Goal: Book appointment/travel/reservation

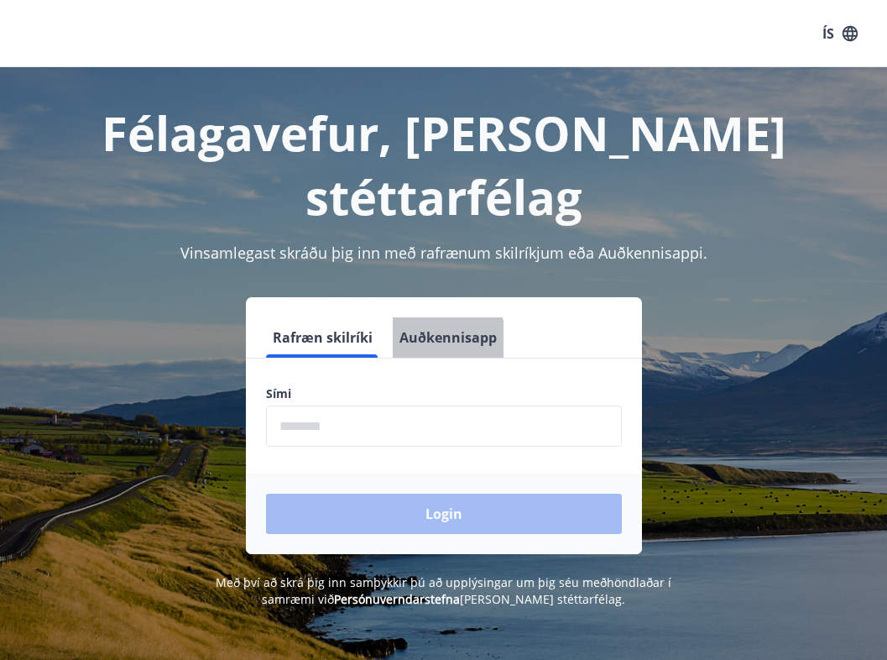
click at [428, 317] on button "Auðkennisapp" at bounding box center [448, 337] width 111 height 40
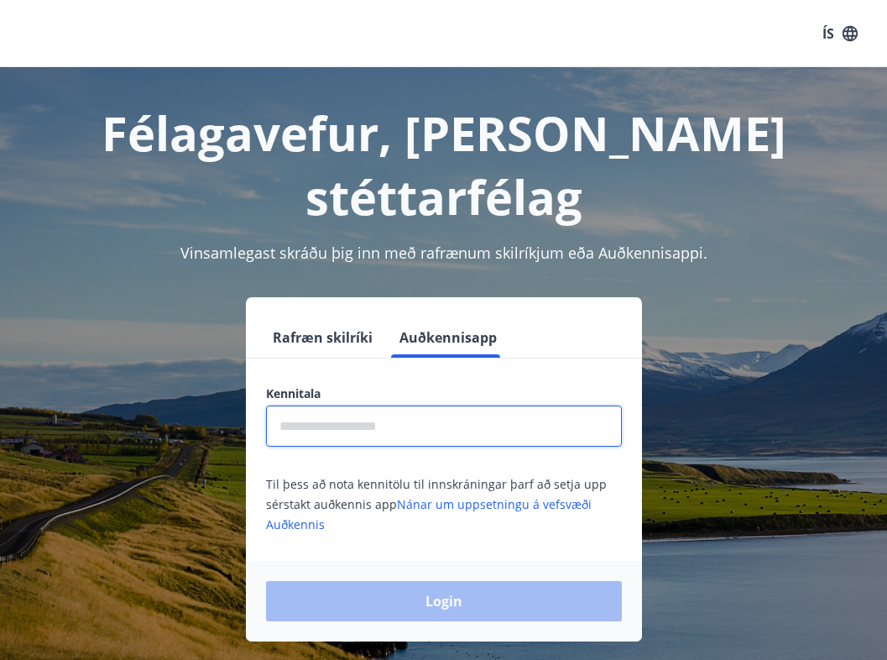
click at [314, 405] on input "text" at bounding box center [444, 425] width 356 height 41
type input "**********"
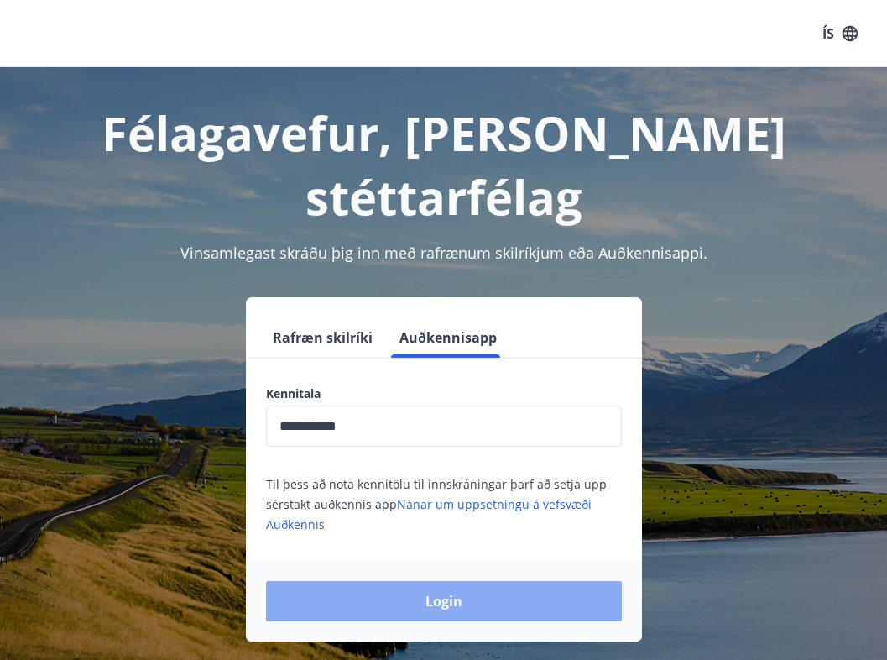
click at [382, 581] on button "Login" at bounding box center [444, 601] width 356 height 40
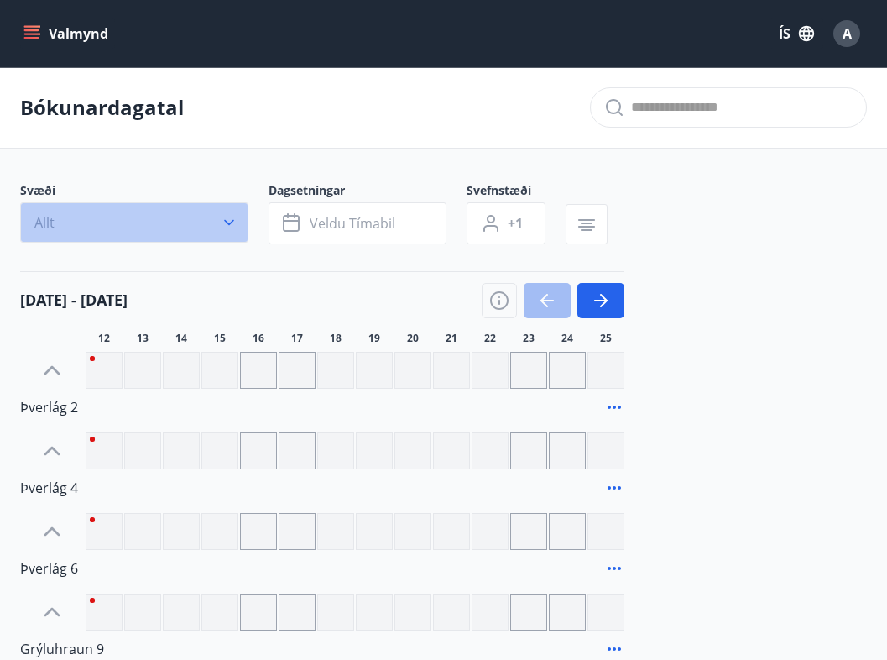
click at [143, 223] on button "Allt" at bounding box center [134, 222] width 228 height 40
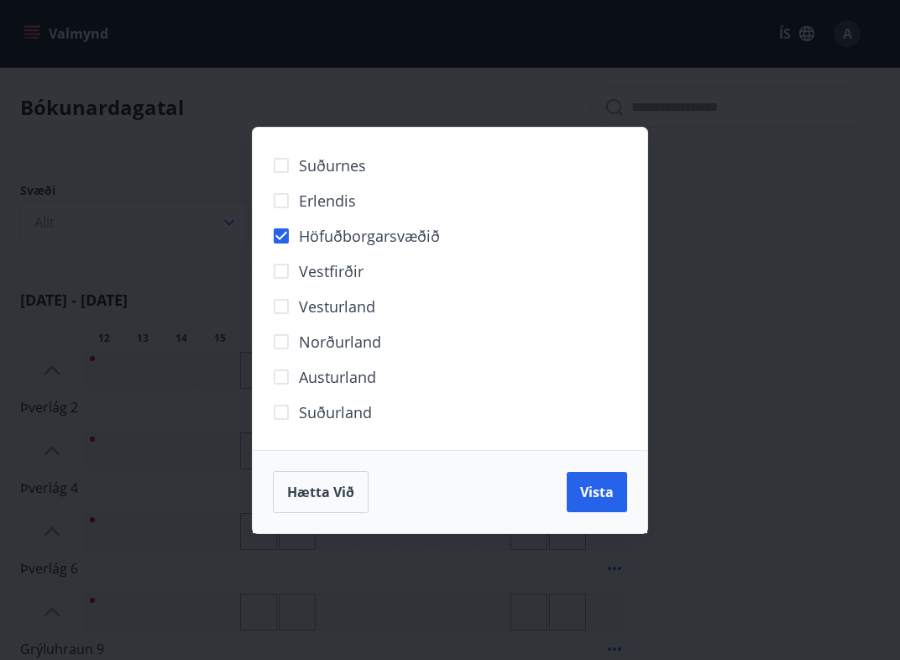
click at [591, 512] on div "Hætta við Vista" at bounding box center [450, 491] width 395 height 83
click at [596, 493] on span "Vista" at bounding box center [597, 492] width 34 height 18
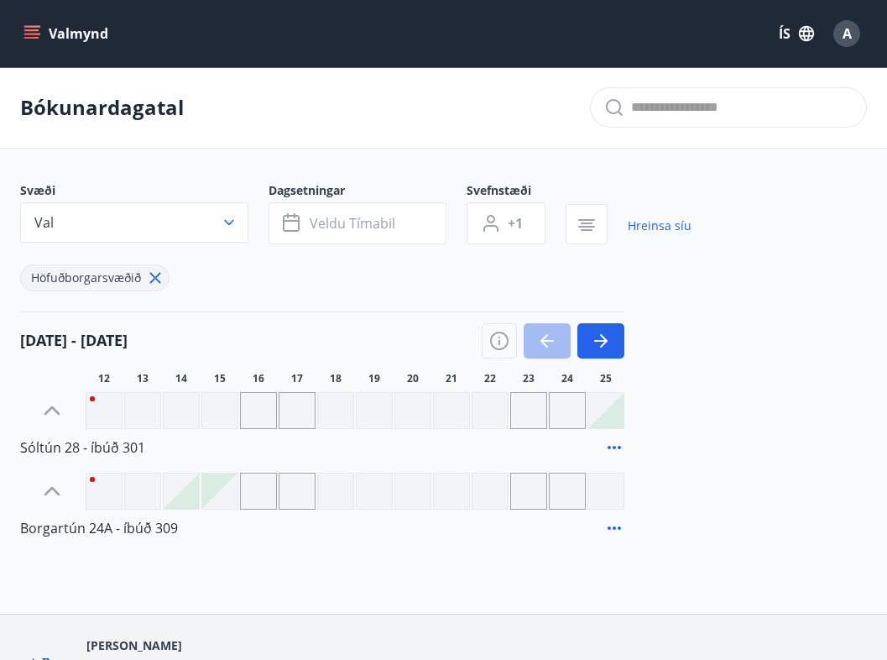
click at [790, 35] on button "ÍS" at bounding box center [797, 33] width 54 height 30
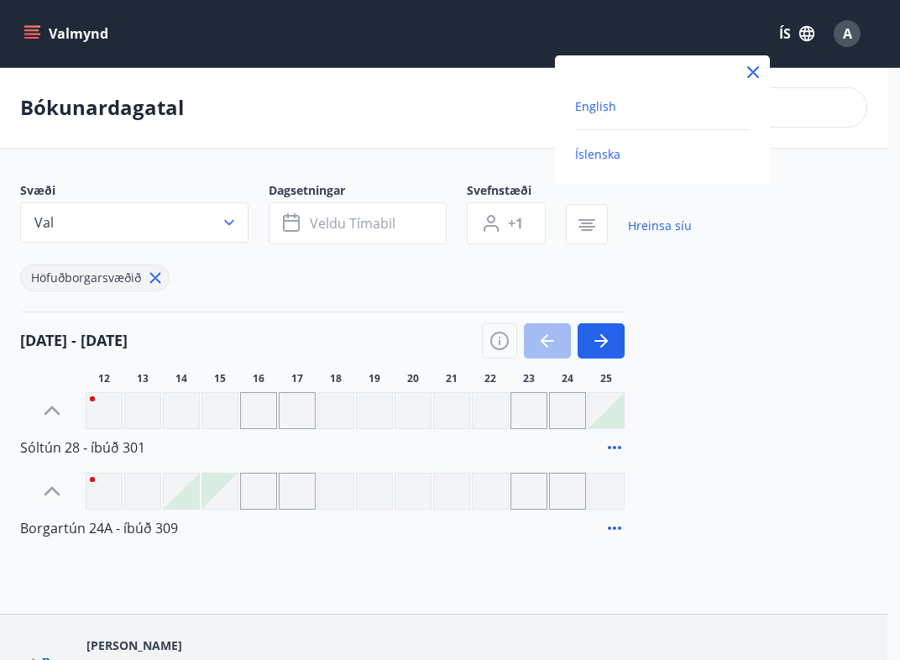
click at [604, 108] on span "English" at bounding box center [595, 106] width 41 height 16
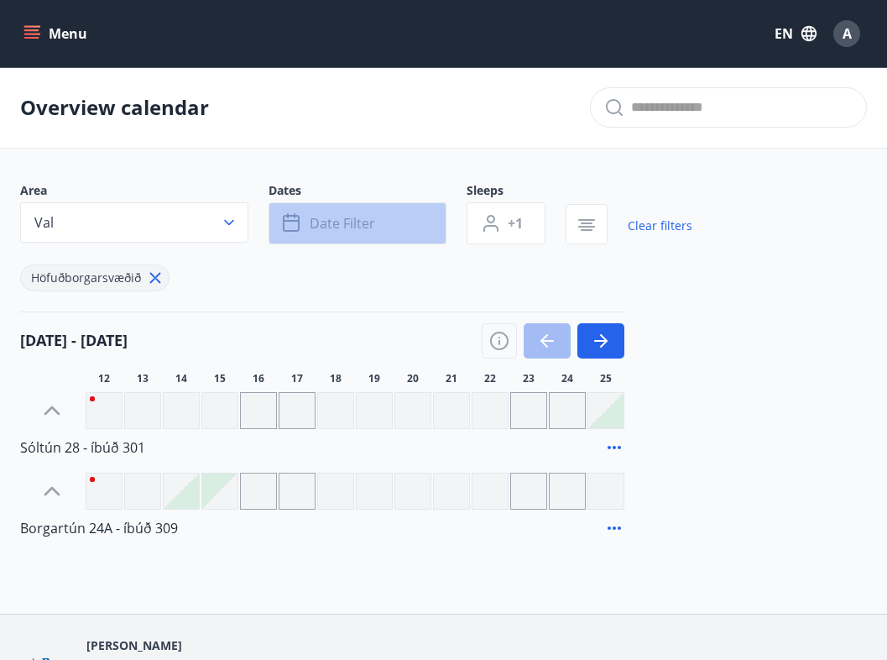
click at [398, 224] on button "Date filter" at bounding box center [358, 223] width 178 height 42
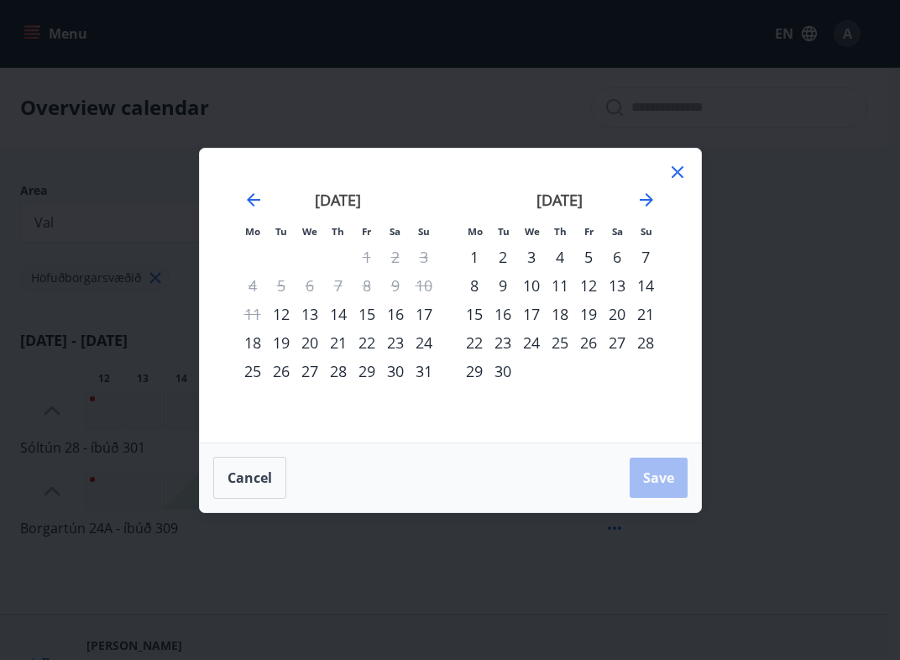
click at [311, 316] on div "13" at bounding box center [309, 314] width 29 height 29
click at [400, 316] on div "16" at bounding box center [395, 314] width 29 height 29
click at [651, 474] on span "Save" at bounding box center [658, 477] width 31 height 18
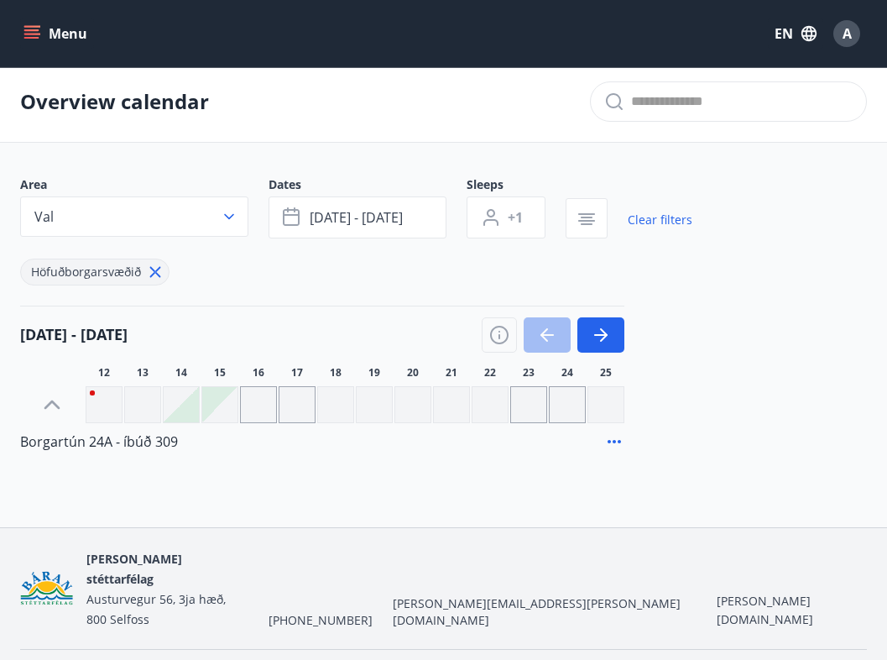
scroll to position [14, 0]
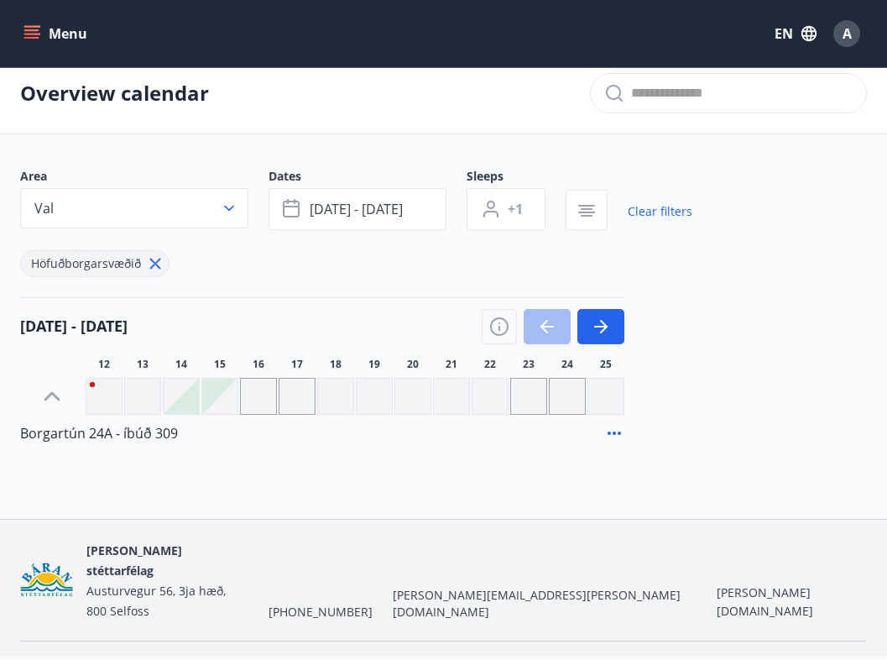
click at [137, 398] on div at bounding box center [142, 396] width 37 height 37
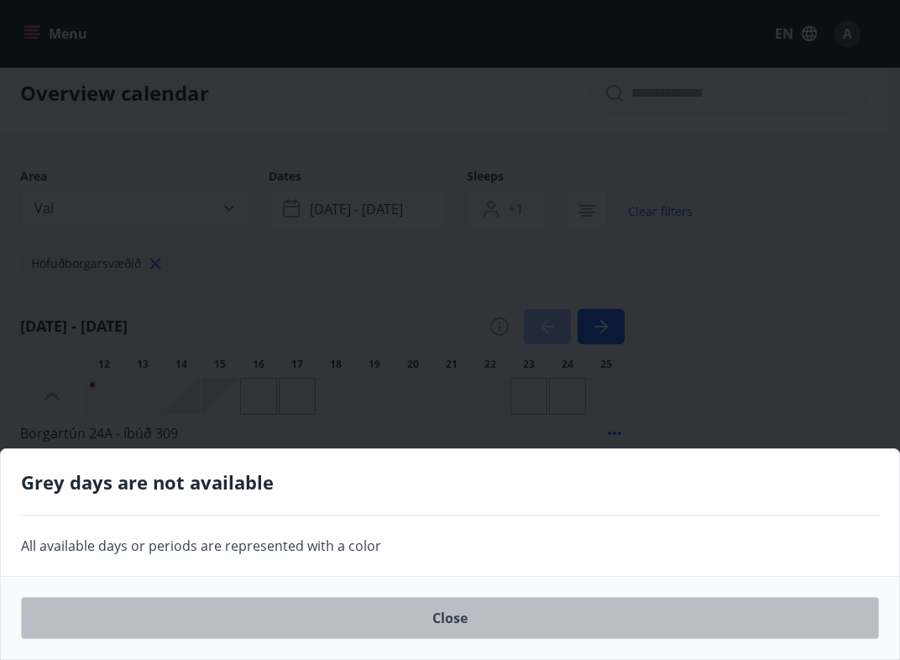
click at [456, 615] on button "Close" at bounding box center [450, 618] width 858 height 42
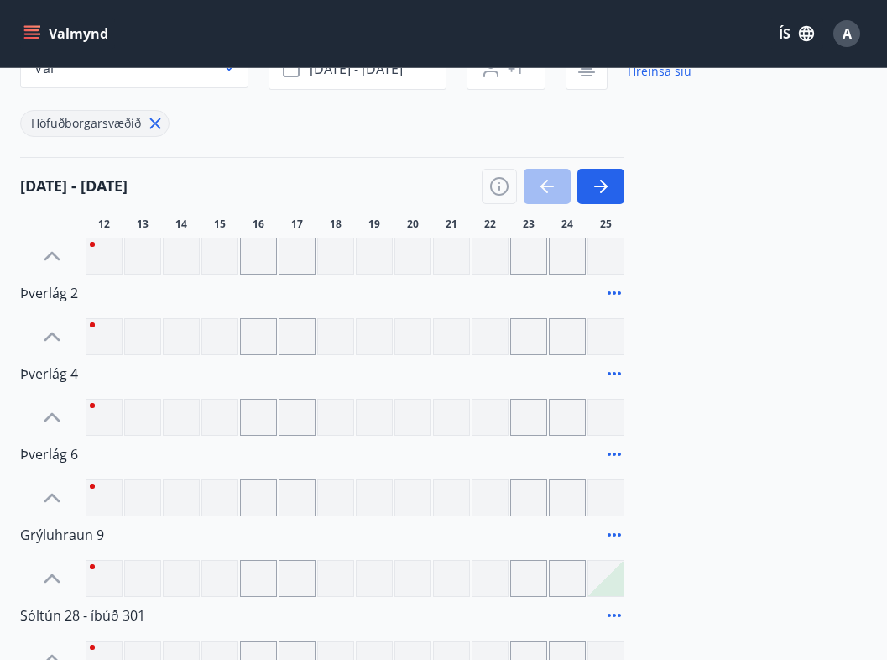
scroll to position [14, 0]
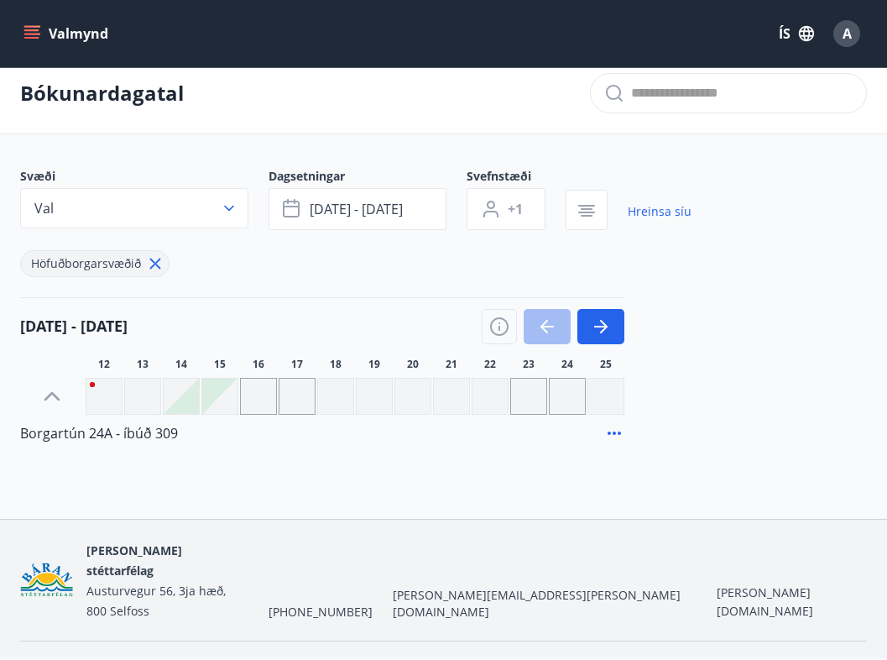
click at [617, 437] on icon at bounding box center [614, 433] width 20 height 20
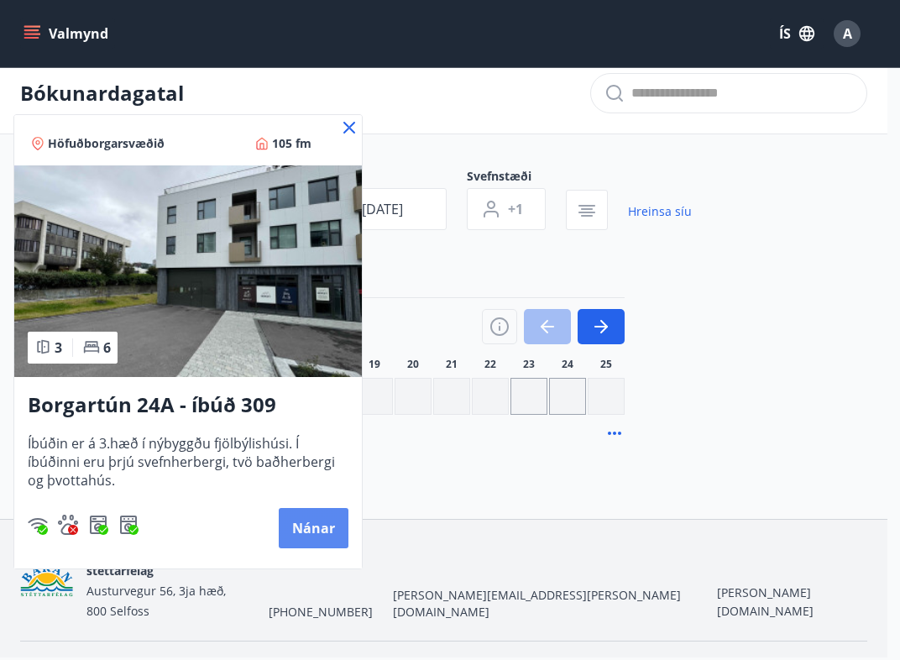
click at [294, 525] on button "Nánar" at bounding box center [314, 528] width 70 height 40
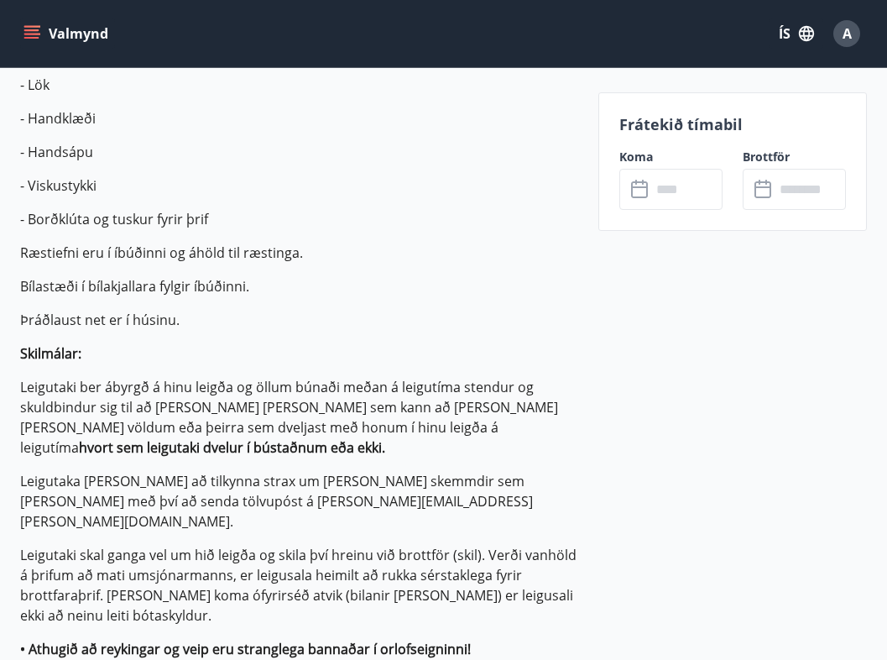
scroll to position [593, 0]
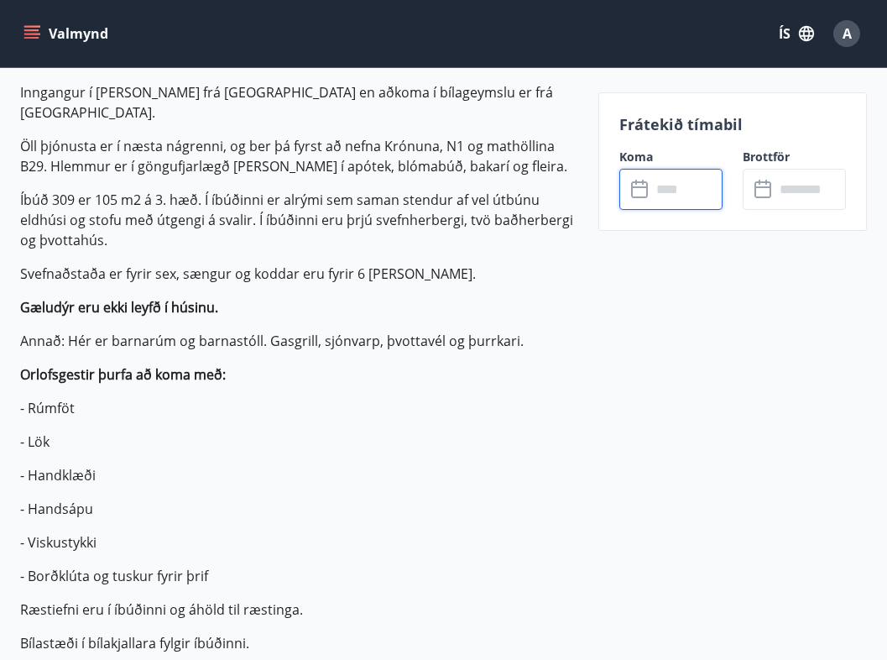
click at [670, 193] on input "text" at bounding box center [686, 189] width 71 height 41
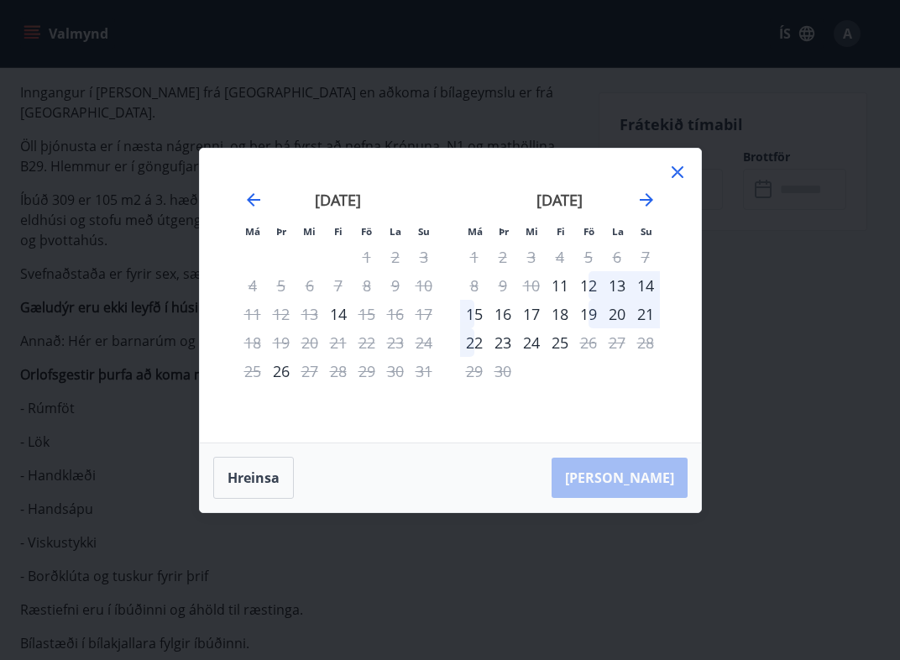
click at [676, 175] on icon at bounding box center [677, 172] width 20 height 20
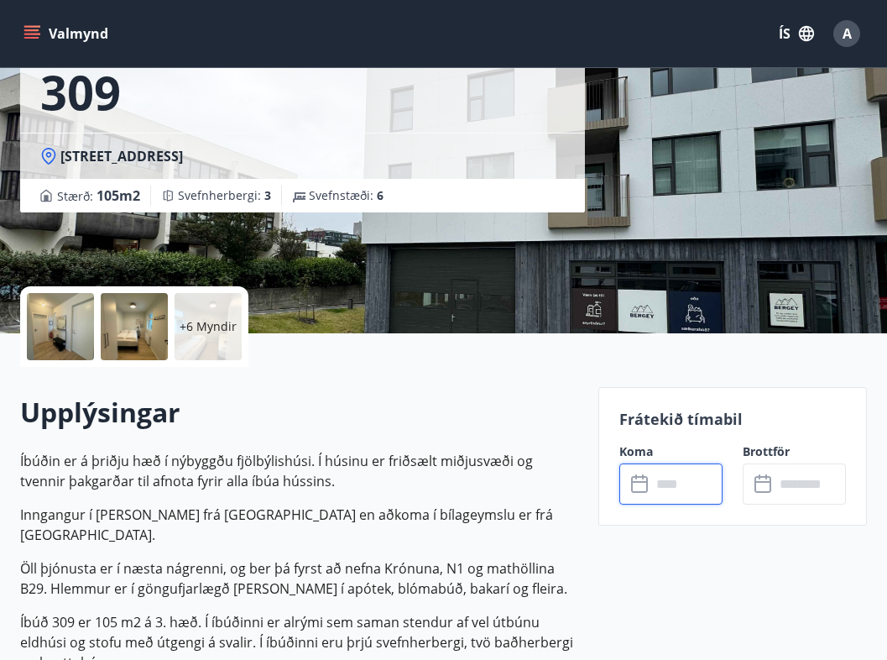
scroll to position [72, 0]
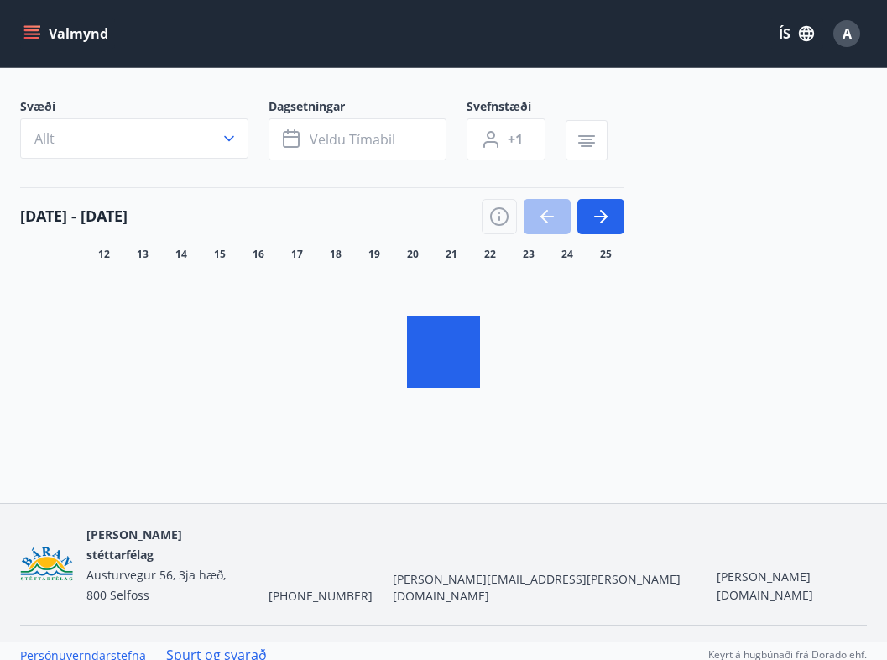
scroll to position [14, 0]
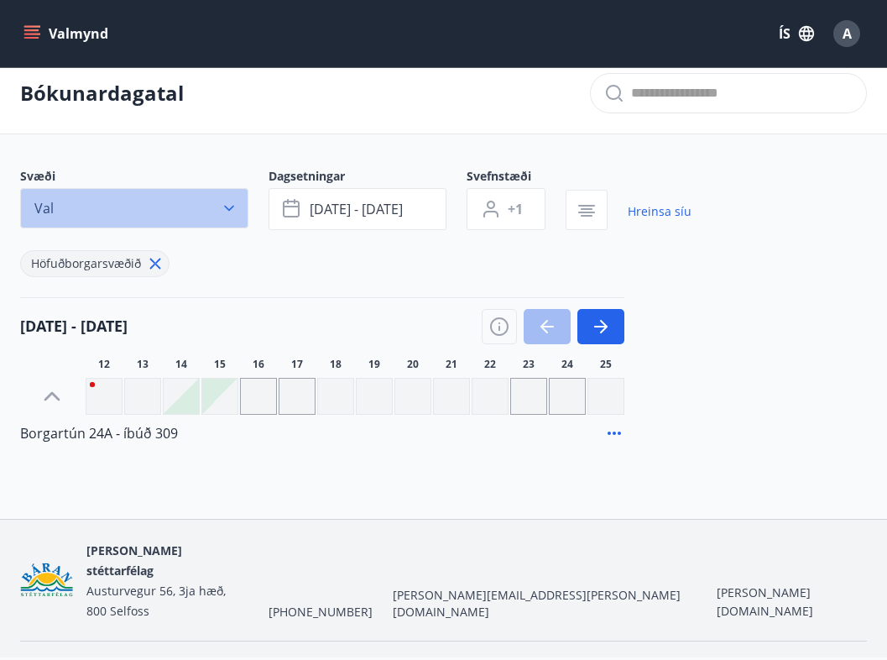
click at [207, 219] on button "Val" at bounding box center [134, 208] width 228 height 40
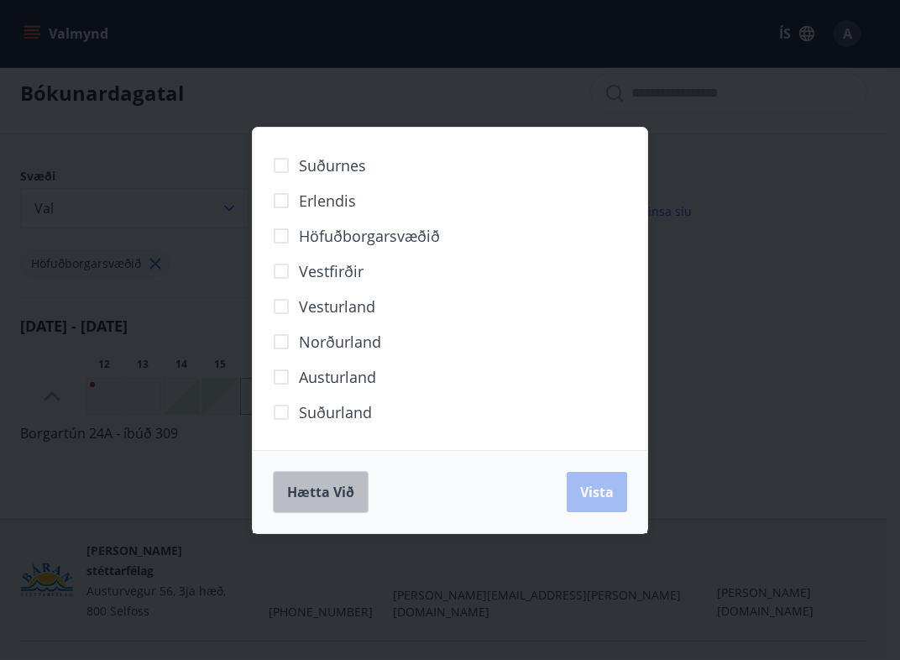
click at [321, 485] on span "Hætta við" at bounding box center [320, 492] width 67 height 18
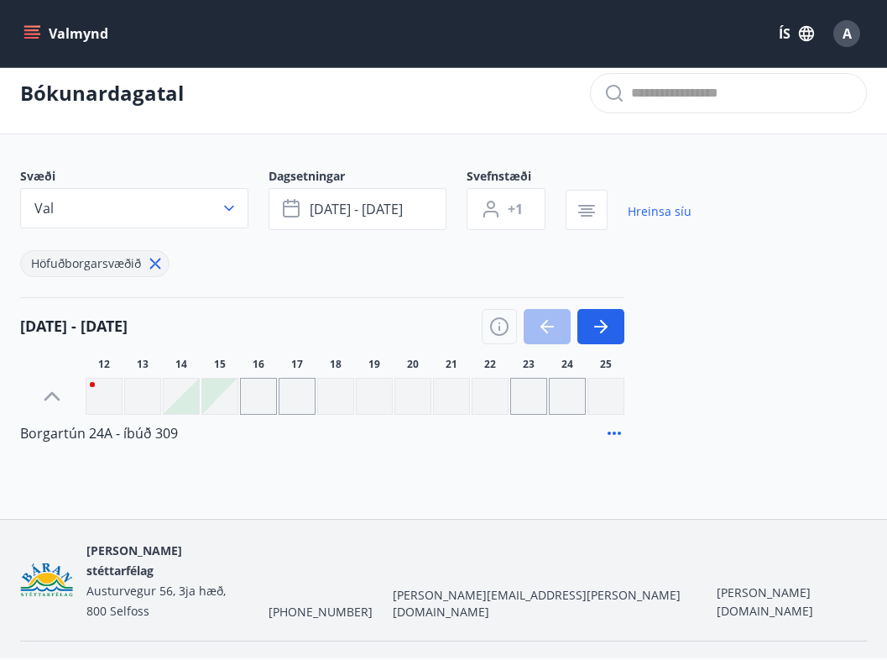
click at [151, 266] on icon at bounding box center [155, 264] width 11 height 11
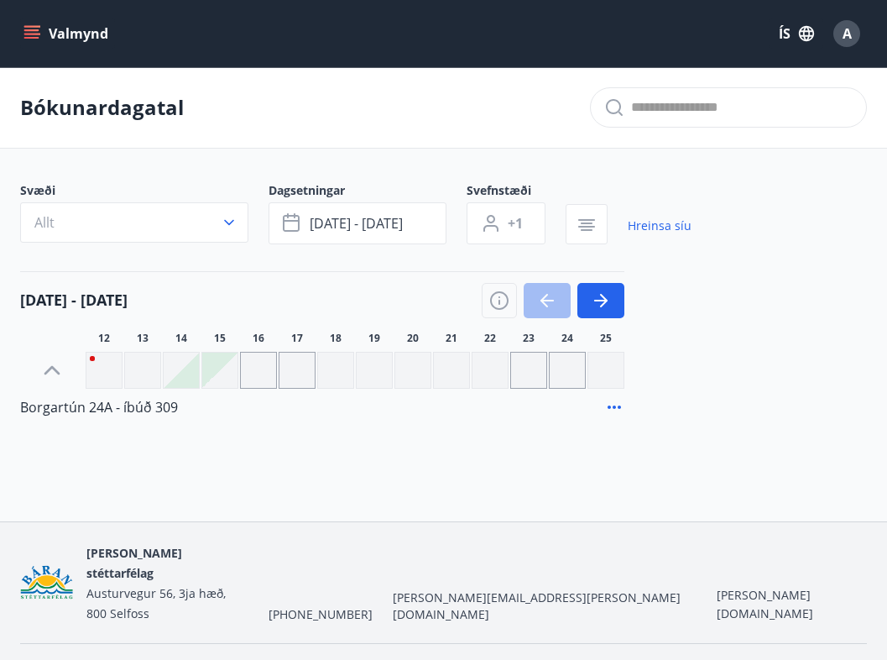
scroll to position [3, 0]
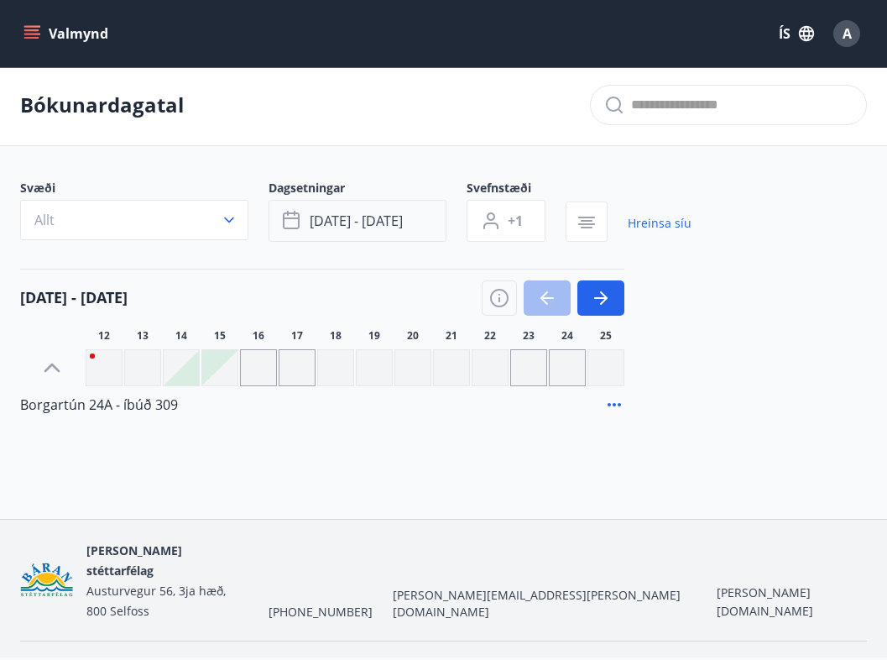
click at [368, 216] on span "ágú 13 - ágú 16" at bounding box center [356, 221] width 93 height 18
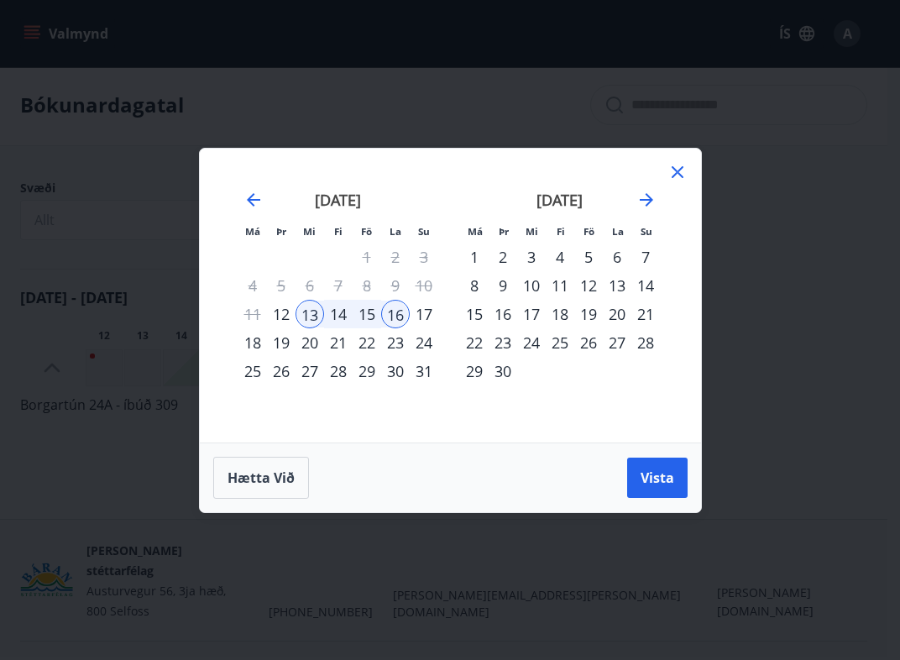
click at [668, 171] on icon at bounding box center [677, 172] width 20 height 20
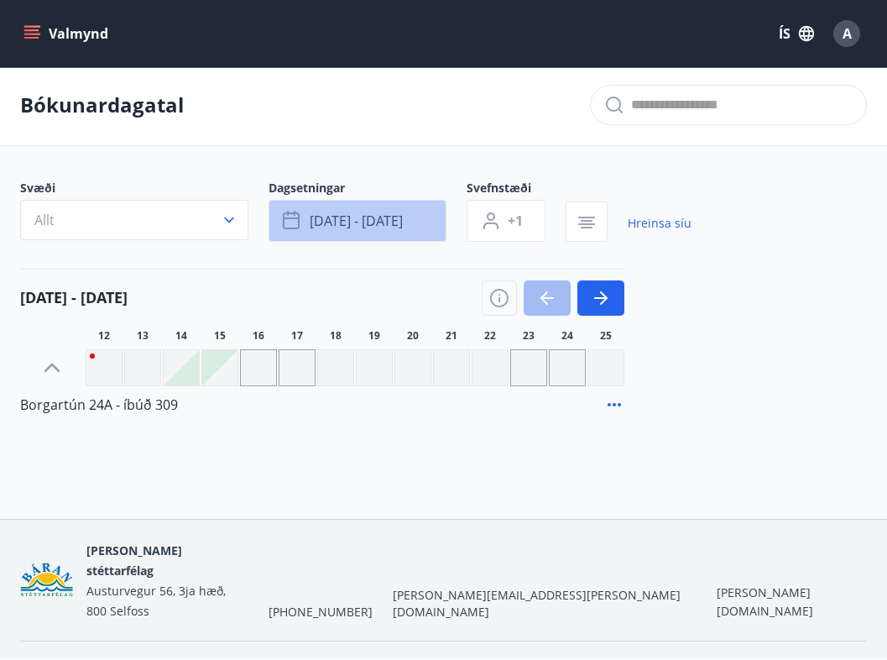
click at [395, 225] on span "ágú 13 - ágú 16" at bounding box center [356, 221] width 93 height 18
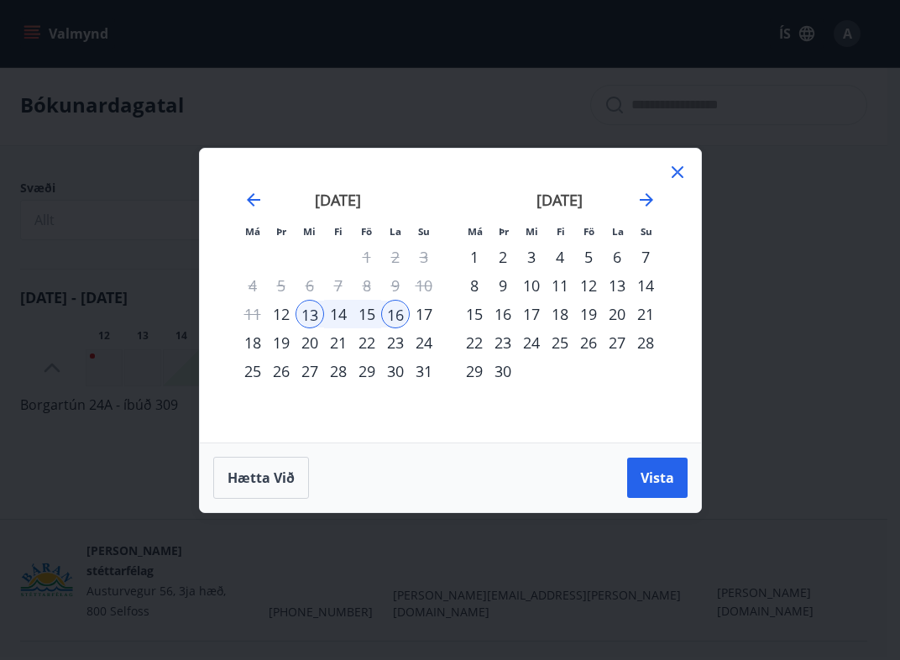
click at [308, 318] on div "13" at bounding box center [309, 314] width 29 height 29
click at [396, 313] on div "16" at bounding box center [395, 314] width 29 height 29
click at [246, 487] on button "Hætta við" at bounding box center [261, 478] width 96 height 42
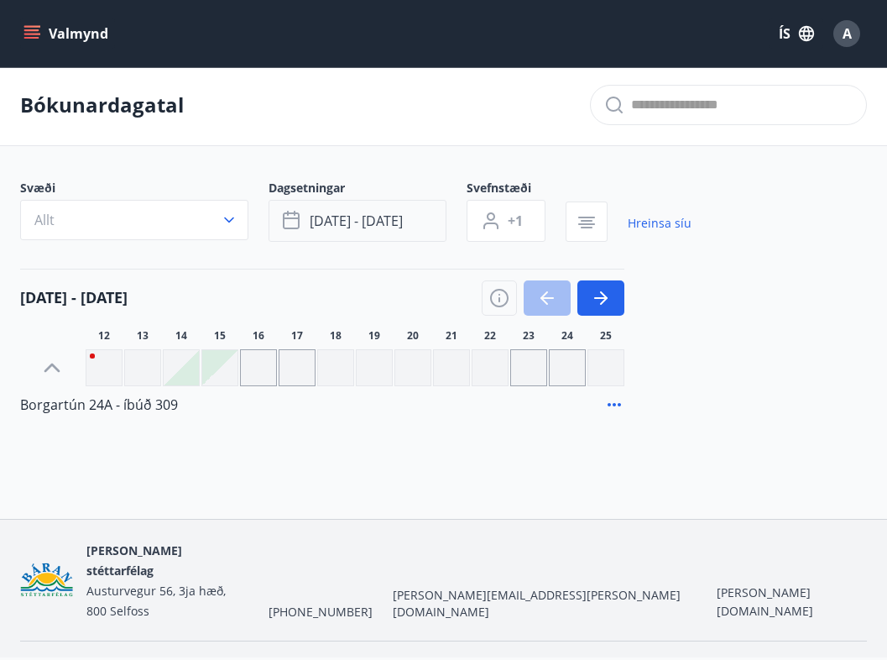
click at [342, 222] on span "ágú 13 - ágú 16" at bounding box center [356, 221] width 93 height 18
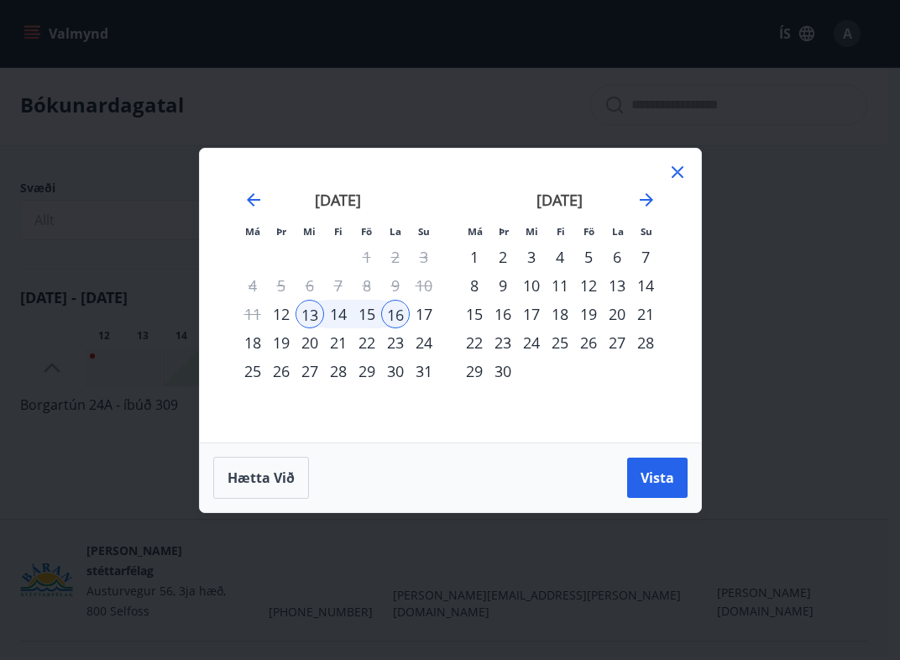
click at [370, 256] on div "1" at bounding box center [367, 257] width 29 height 29
click at [366, 257] on div "1" at bounding box center [367, 257] width 29 height 29
click at [273, 314] on div "12" at bounding box center [281, 314] width 29 height 29
click at [422, 372] on div "31" at bounding box center [424, 371] width 29 height 29
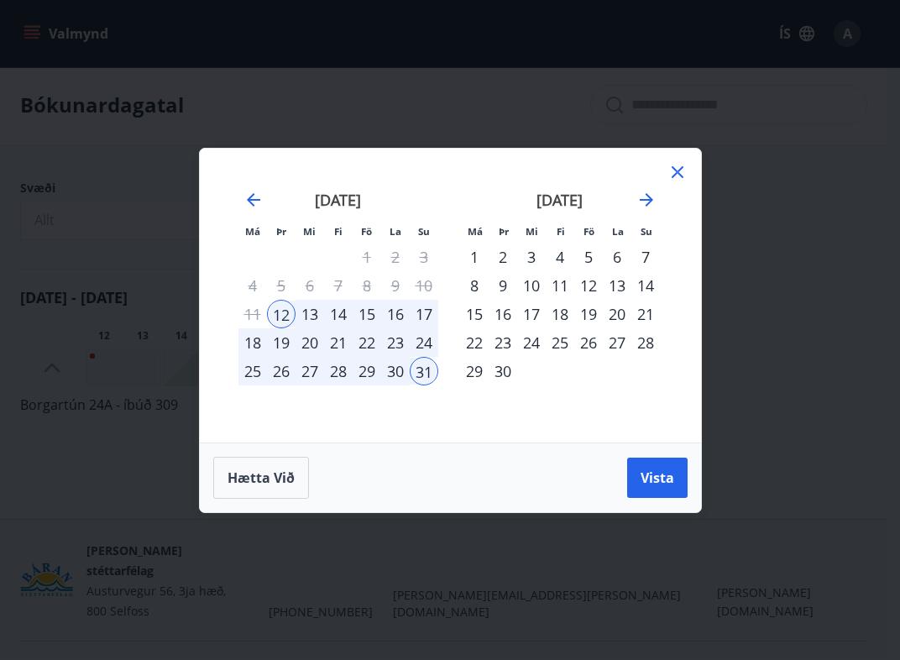
click at [500, 376] on div "30" at bounding box center [503, 371] width 29 height 29
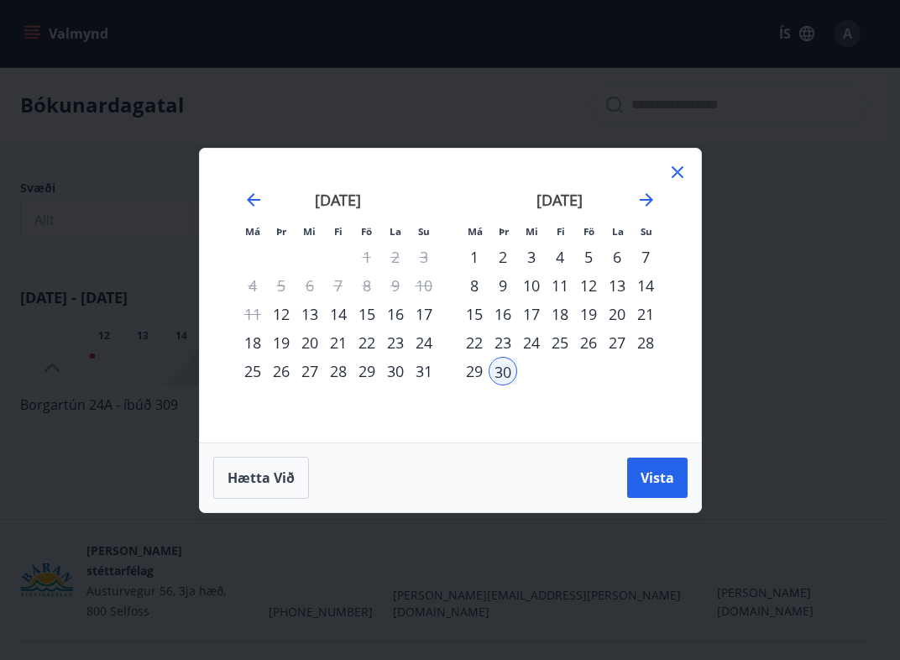
click at [281, 316] on div "12" at bounding box center [281, 314] width 29 height 29
click at [500, 373] on div "30" at bounding box center [503, 371] width 29 height 29
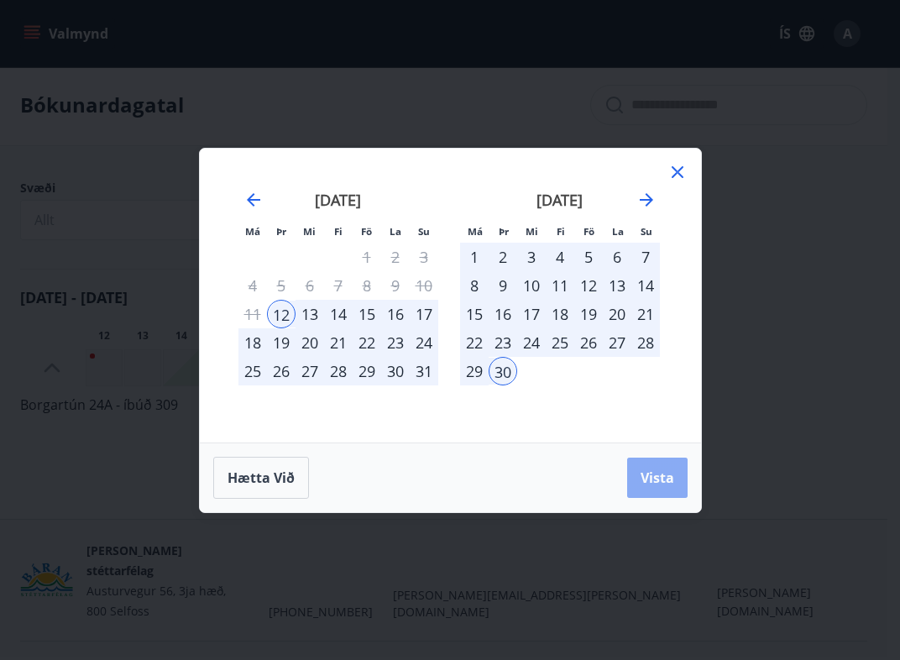
click at [666, 481] on span "Vista" at bounding box center [657, 477] width 34 height 18
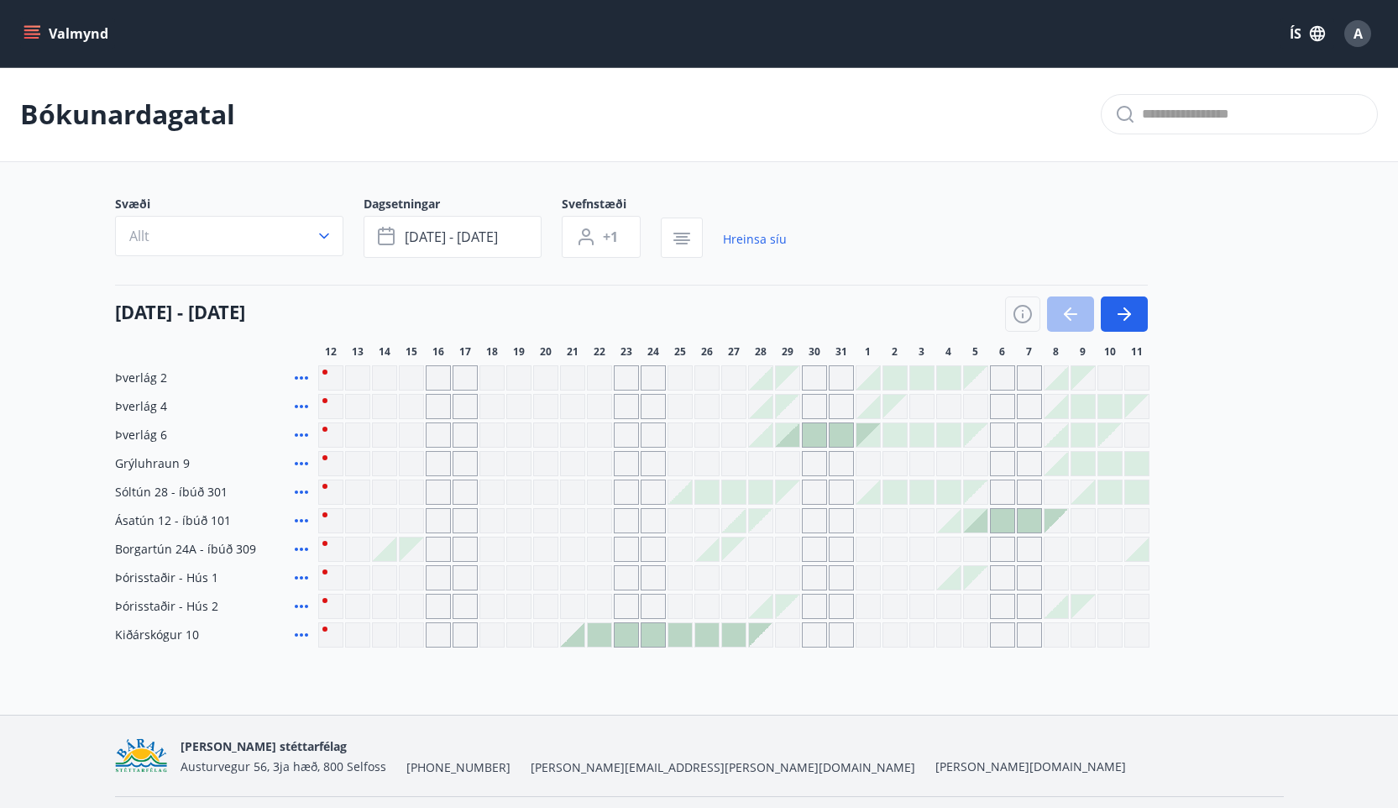
click at [385, 555] on div at bounding box center [385, 549] width 24 height 24
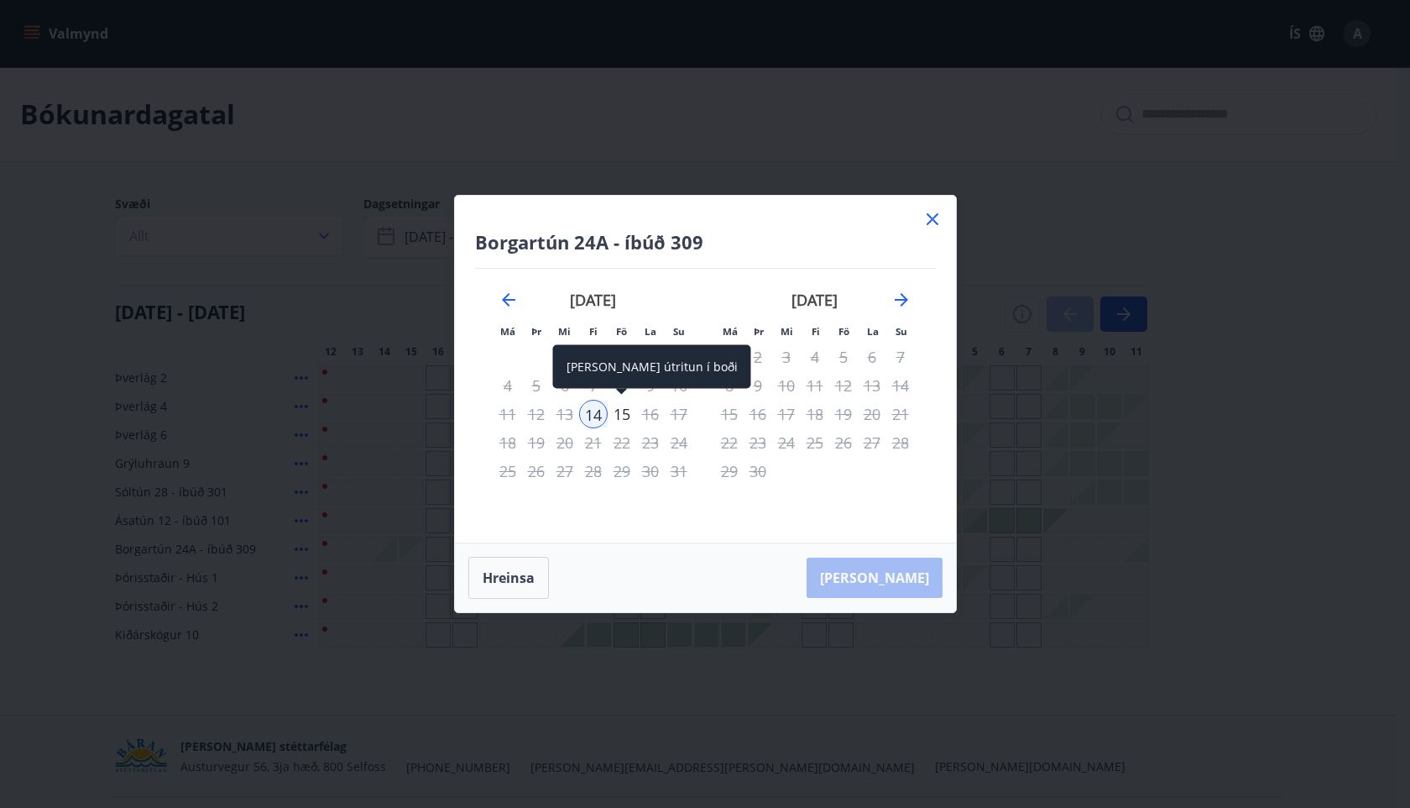
click at [624, 416] on div "15" at bounding box center [622, 414] width 29 height 29
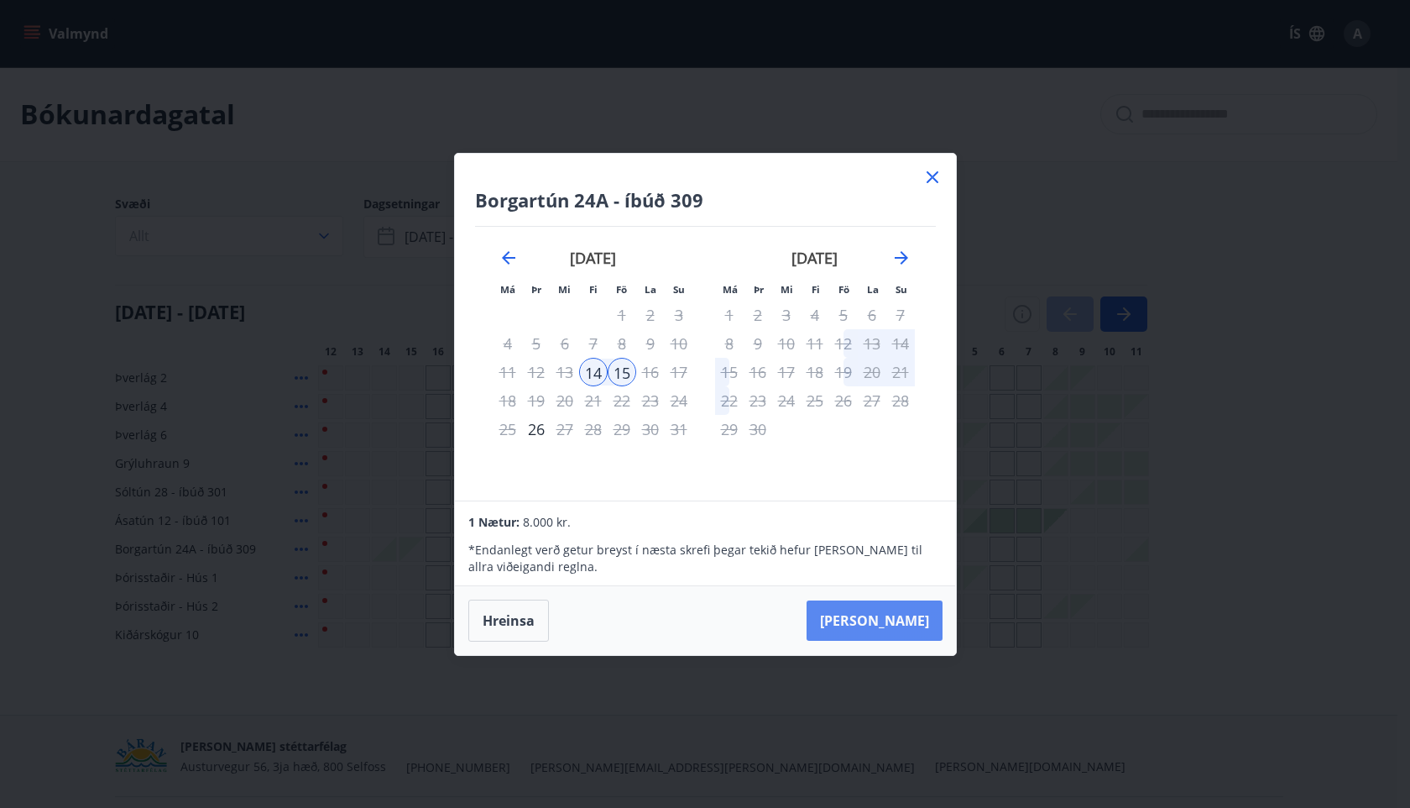
click at [886, 629] on button "Taka Frá" at bounding box center [875, 620] width 136 height 40
click at [890, 631] on button "Taka Frá" at bounding box center [875, 620] width 136 height 40
